Goal: Check status: Check status

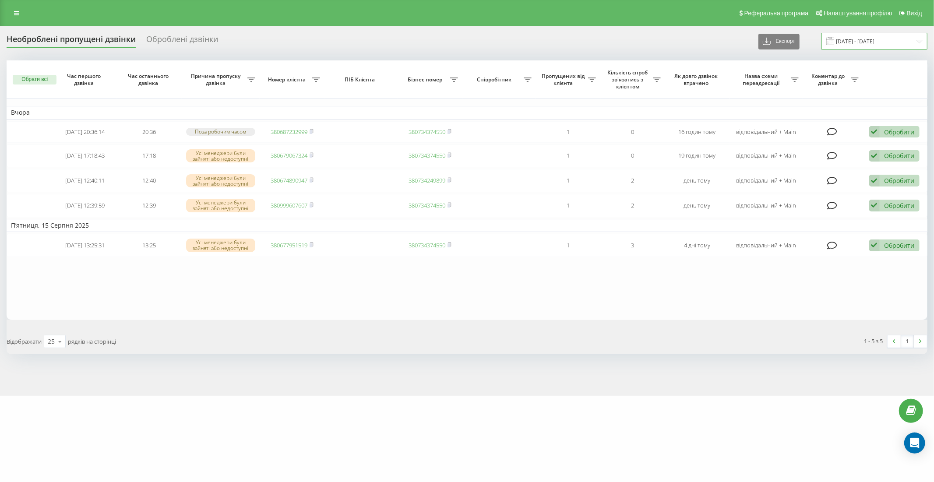
click at [860, 43] on input "[DATE] - [DATE]" at bounding box center [875, 41] width 106 height 17
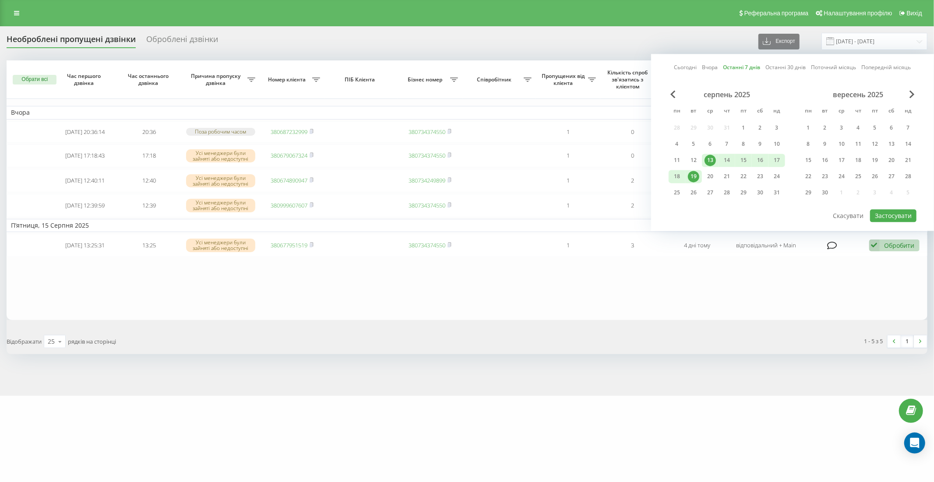
click at [748, 67] on link "Останні 7 днів" at bounding box center [742, 68] width 37 height 8
click at [895, 210] on button "Застосувати" at bounding box center [893, 215] width 46 height 13
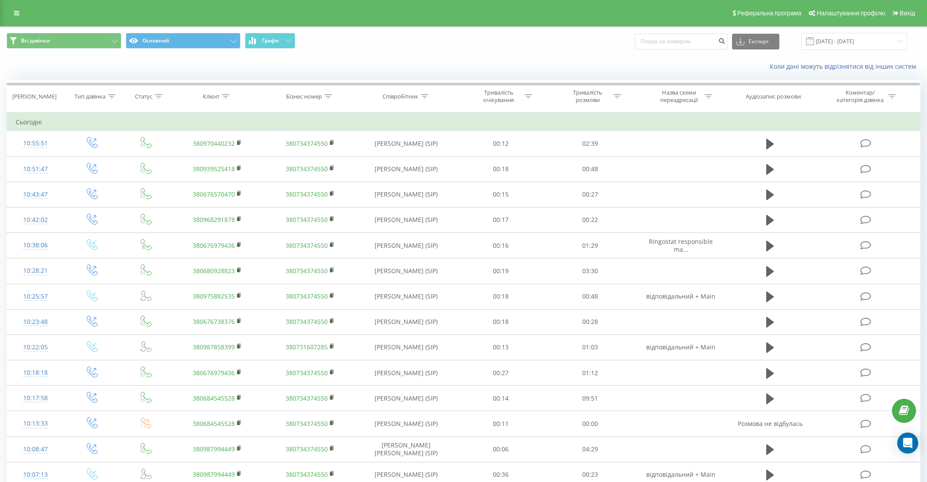
click at [855, 42] on input "[DATE] - [DATE]" at bounding box center [854, 41] width 106 height 17
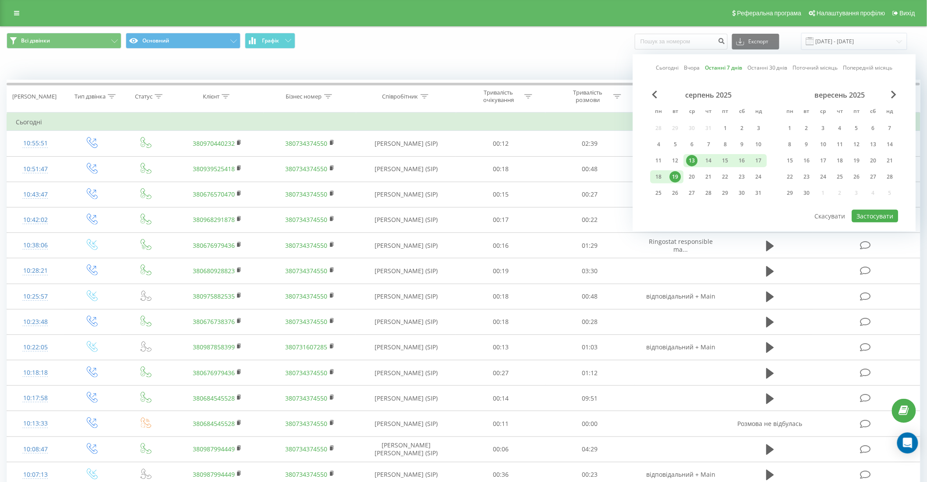
click at [724, 66] on link "Останні 7 днів" at bounding box center [723, 68] width 37 height 8
click at [869, 215] on button "Застосувати" at bounding box center [875, 216] width 46 height 13
